Goal: Navigation & Orientation: Find specific page/section

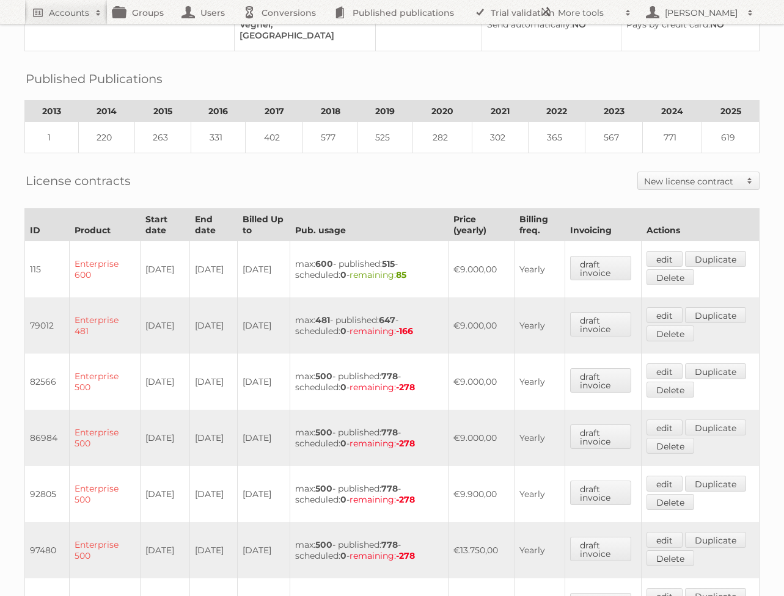
scroll to position [462, 0]
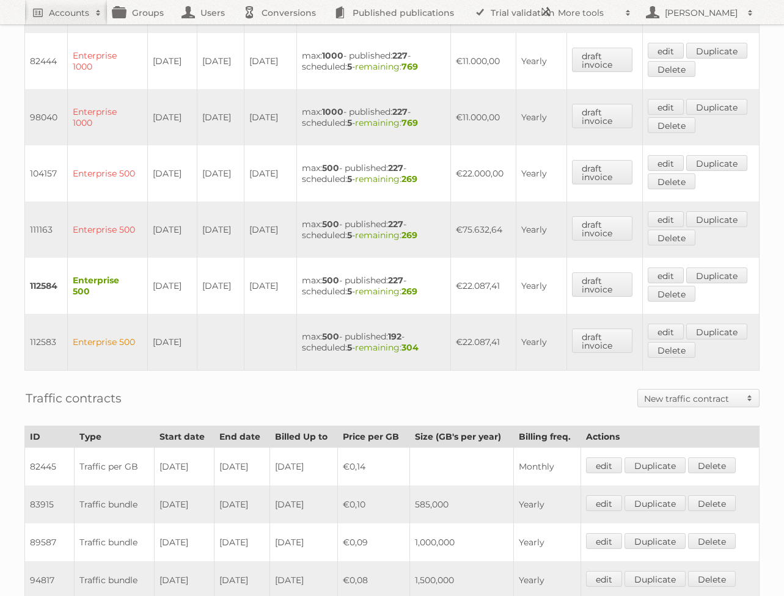
scroll to position [516, 0]
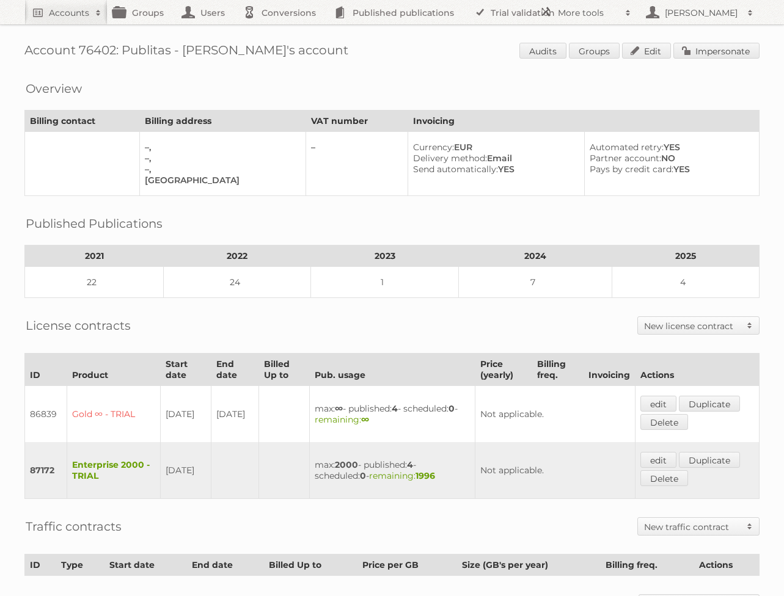
scroll to position [12, 0]
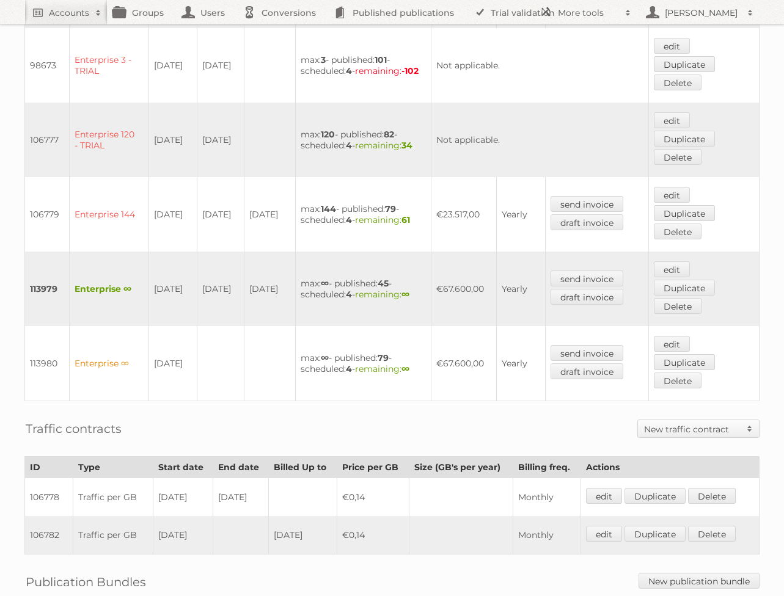
scroll to position [698, 0]
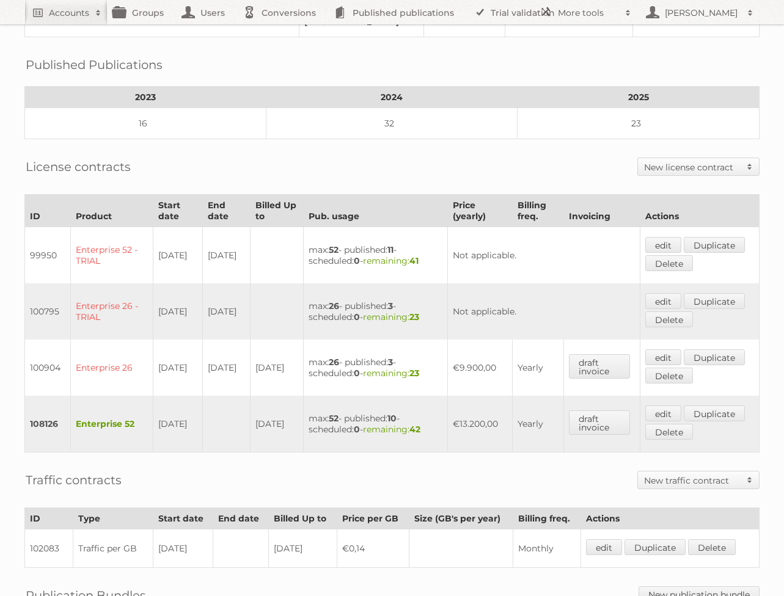
scroll to position [405, 0]
